Goal: Task Accomplishment & Management: Manage account settings

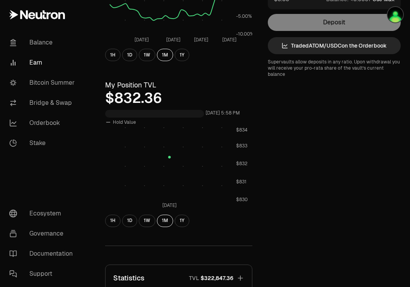
scroll to position [321, 0]
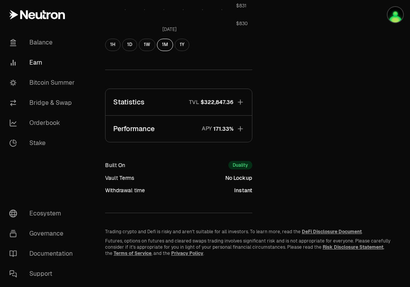
click at [219, 98] on span "$322,847.36" at bounding box center [217, 102] width 33 height 8
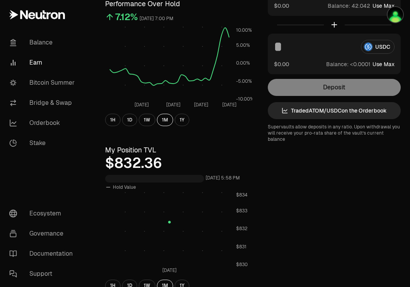
scroll to position [0, 0]
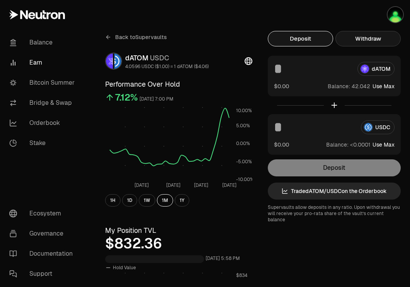
click at [375, 38] on button "Withdraw" at bounding box center [367, 38] width 65 height 15
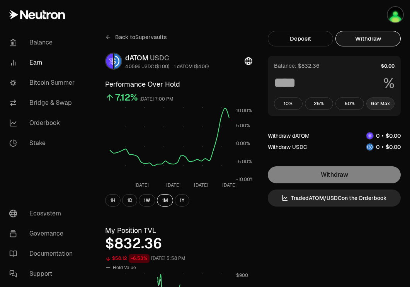
click at [381, 105] on button "Get Max" at bounding box center [380, 103] width 29 height 12
type input "***"
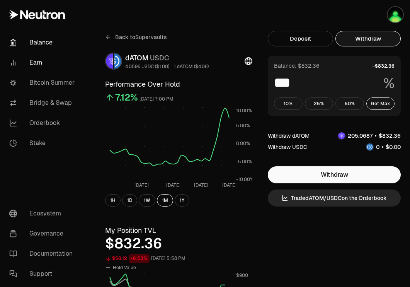
click at [56, 46] on link "Balance" at bounding box center [43, 42] width 80 height 20
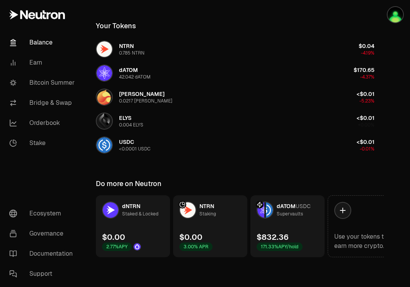
scroll to position [231, 0]
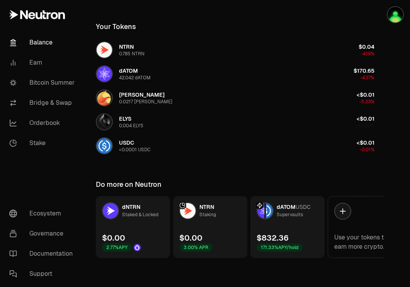
click at [296, 236] on div "$832.36 171.33% APY/hold" at bounding box center [280, 241] width 46 height 19
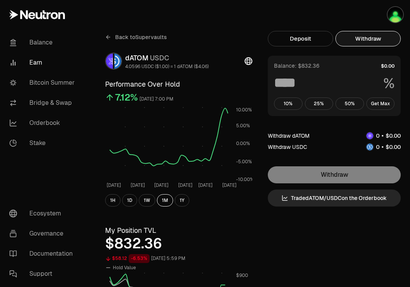
click at [382, 36] on button "Withdraw" at bounding box center [367, 38] width 65 height 15
click at [376, 99] on button "Get Max" at bounding box center [380, 103] width 29 height 12
type input "***"
